Goal: Find specific page/section

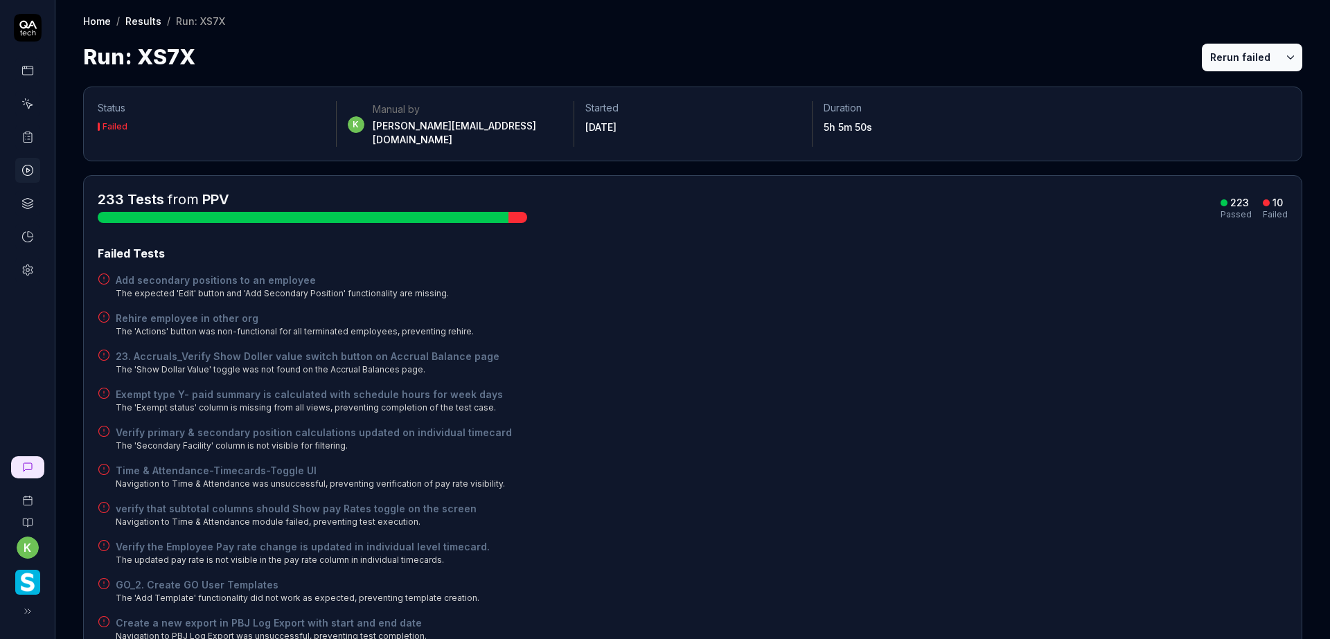
click at [30, 173] on icon at bounding box center [27, 170] width 12 height 12
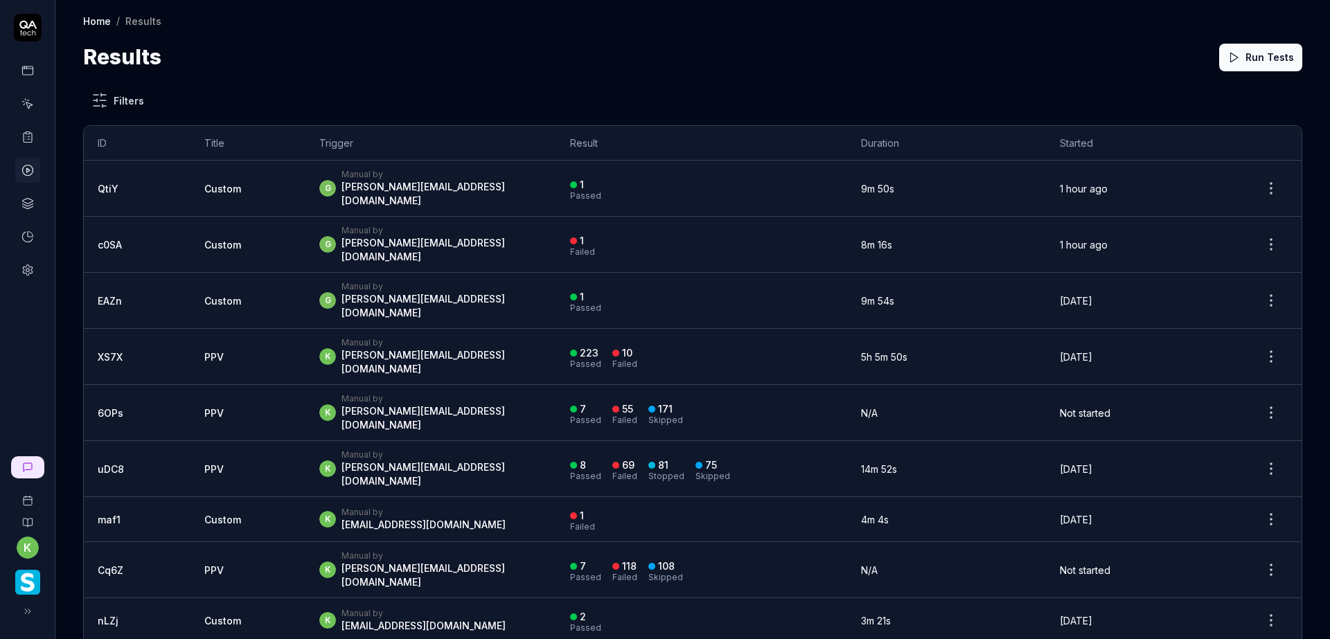
click at [35, 136] on link at bounding box center [27, 137] width 25 height 25
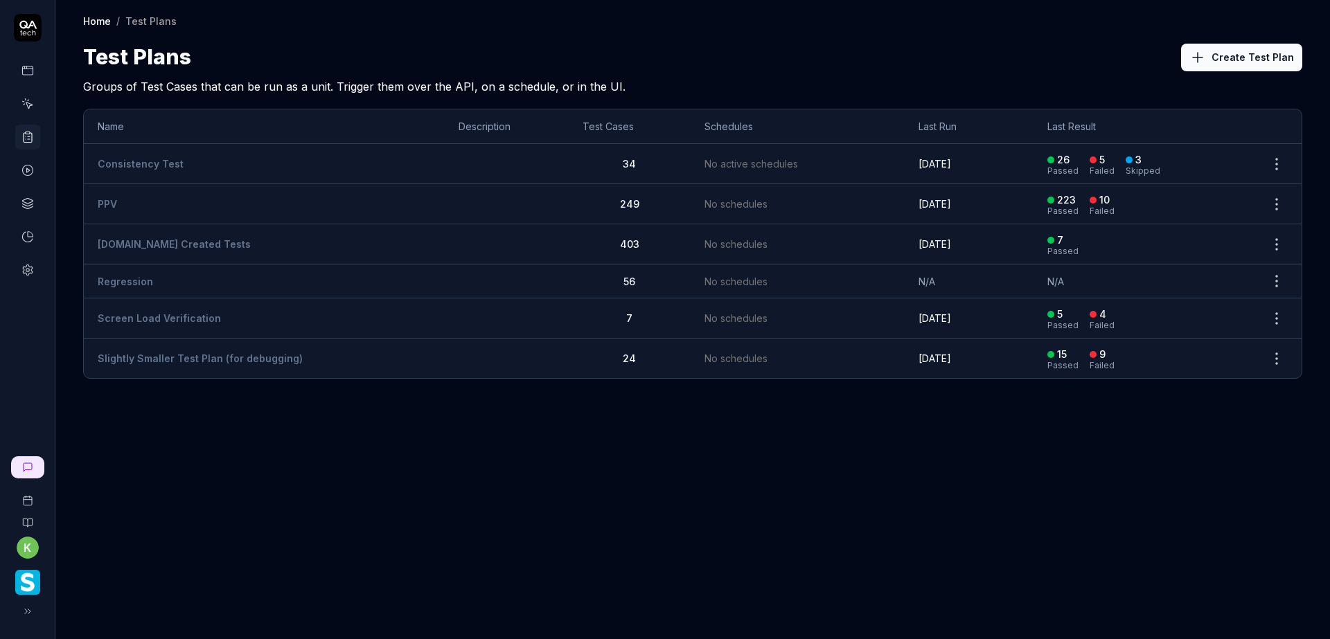
click at [855, 542] on div "Home / Test Plans Home / Test Plans Test Plans Create Test Plan Groups of Test …" at bounding box center [692, 319] width 1274 height 639
click at [111, 209] on link "PPV" at bounding box center [107, 204] width 19 height 12
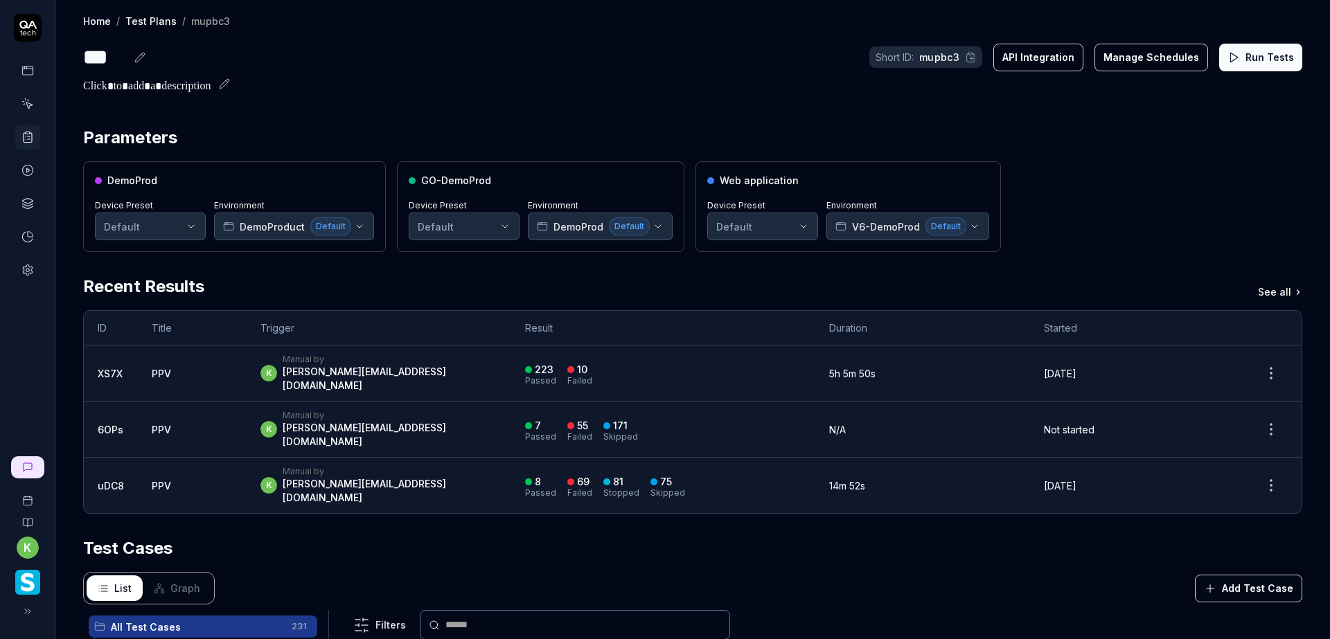
click at [1053, 194] on div "DemoProd Device Preset Default Environment DemoProduct Default GO-DemoProd Devi…" at bounding box center [692, 206] width 1219 height 91
click at [1100, 177] on div "DemoProd Device Preset Default Environment DemoProduct Default GO-DemoProd Devi…" at bounding box center [692, 206] width 1219 height 91
click at [1135, 181] on div "DemoProd Device Preset Default Environment DemoProduct Default GO-DemoProd Devi…" at bounding box center [692, 206] width 1219 height 91
click at [1183, 143] on div "Parameters" at bounding box center [692, 137] width 1219 height 25
click at [1102, 169] on div "DemoProd Device Preset Default Environment DemoProduct Default GO-DemoProd Devi…" at bounding box center [692, 206] width 1219 height 91
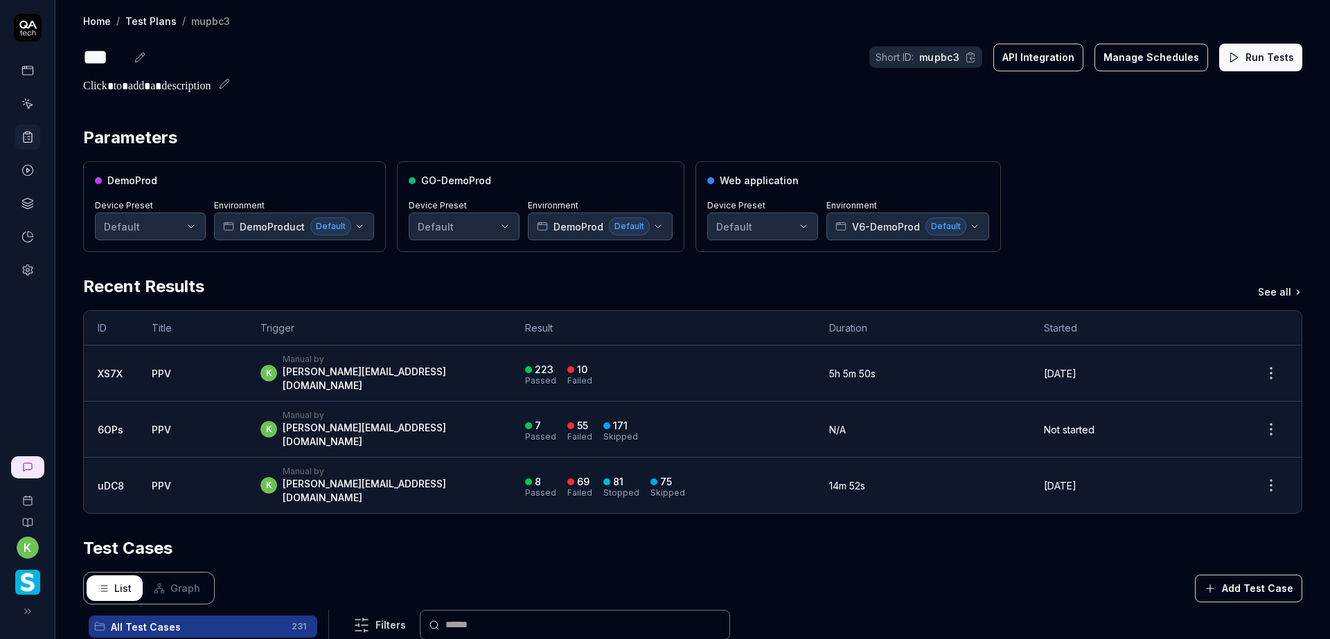
click at [1117, 172] on div "DemoProd Device Preset Default Environment DemoProduct Default GO-DemoProd Devi…" at bounding box center [692, 206] width 1219 height 91
click at [1130, 204] on div "DemoProd Device Preset Default Environment DemoProduct Default GO-DemoProd Devi…" at bounding box center [692, 206] width 1219 height 91
click at [1187, 201] on div "DemoProd Device Preset Default Environment DemoProduct Default GO-DemoProd Devi…" at bounding box center [692, 206] width 1219 height 91
